Goal: Navigation & Orientation: Find specific page/section

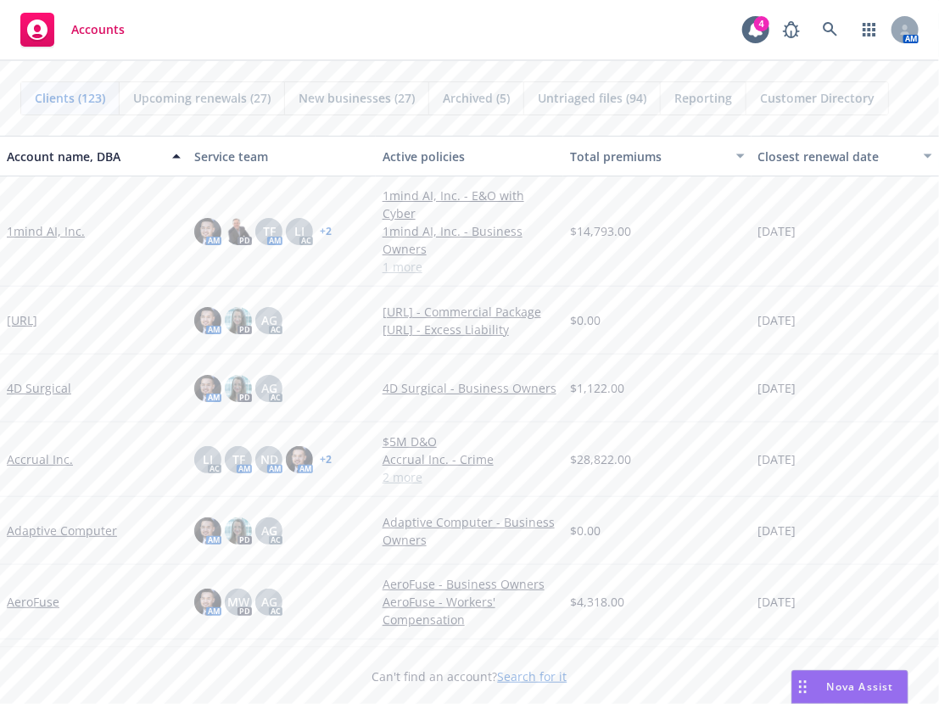
click at [589, 20] on div "Accounts 4 AM" at bounding box center [469, 30] width 939 height 61
